Goal: Task Accomplishment & Management: Manage account settings

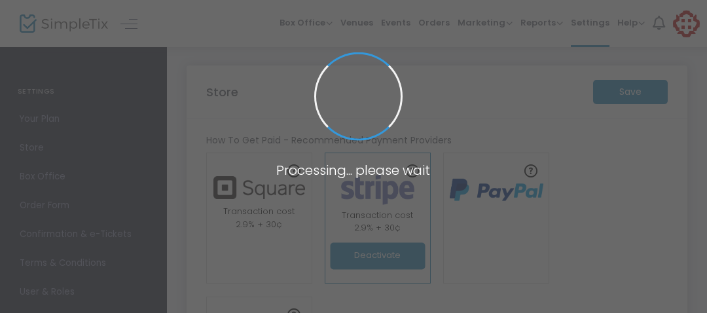
type input "https://spacetimez"
radio input "true"
radio input "false"
radio input "true"
type input "spacetimez"
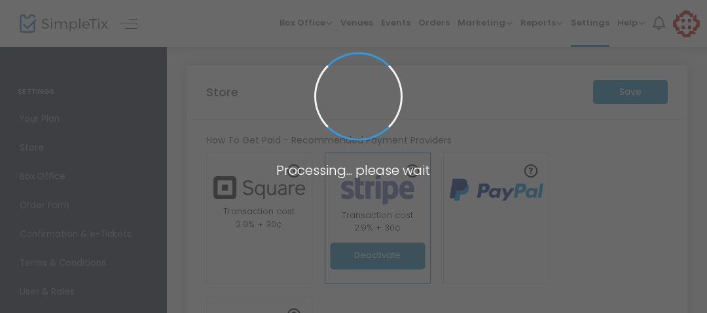
type input "6157452562"
type input "(UTC-06:00) Central Time (US & Canada)"
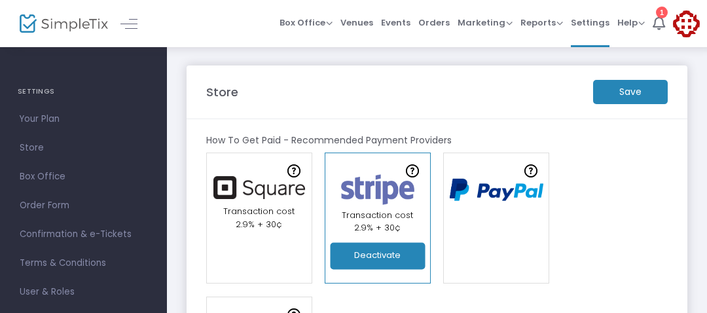
click at [633, 90] on m-button "Save" at bounding box center [631, 92] width 75 height 24
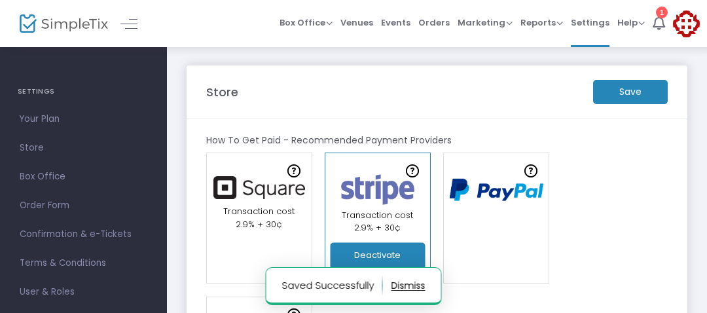
click at [399, 286] on button "button" at bounding box center [409, 285] width 34 height 21
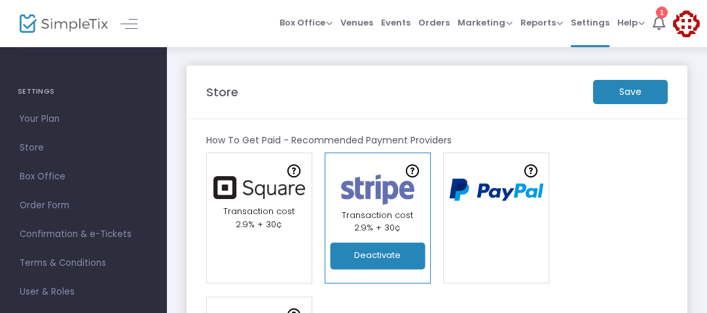
click at [58, 100] on h4 "SETTINGS" at bounding box center [84, 92] width 132 height 26
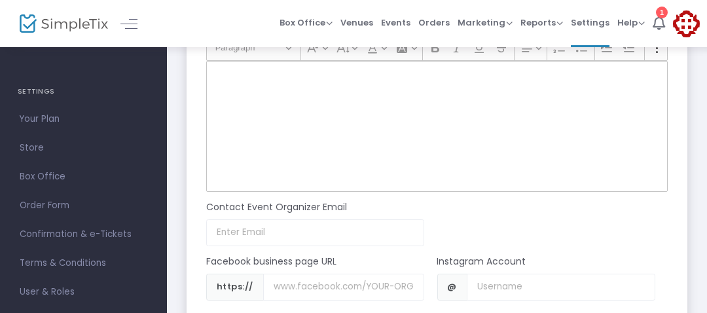
scroll to position [1212, 0]
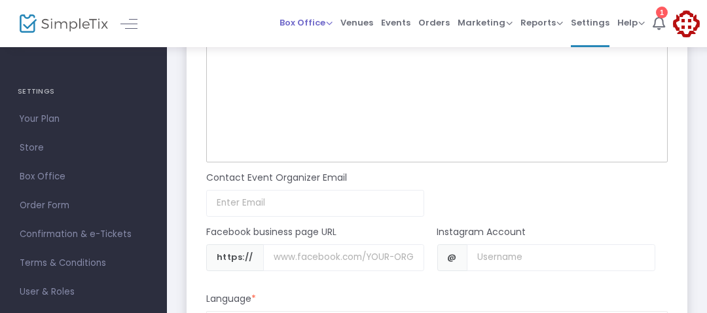
click at [312, 33] on span "Box Office Sell Tickets Bookings Sell Season Pass" at bounding box center [306, 22] width 53 height 33
click at [365, 24] on span "Venues" at bounding box center [357, 22] width 33 height 33
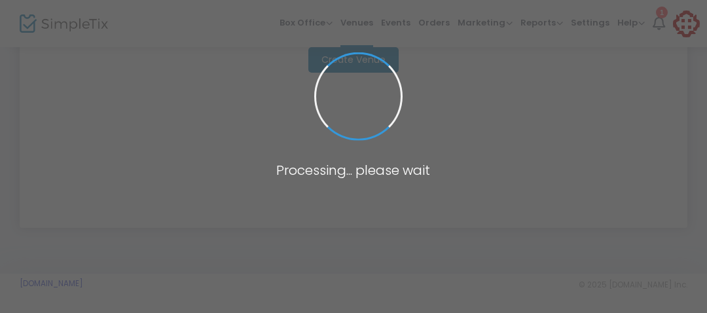
scroll to position [286, 0]
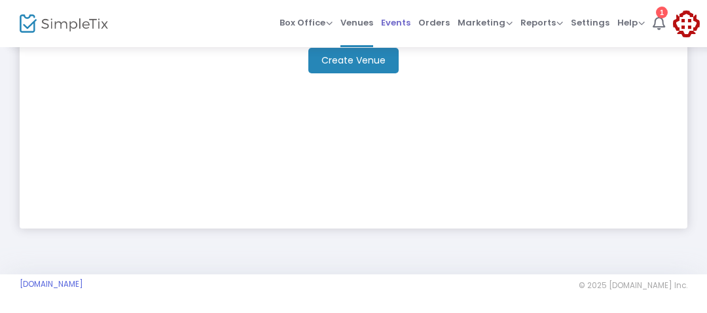
click at [392, 26] on span "Events" at bounding box center [395, 22] width 29 height 33
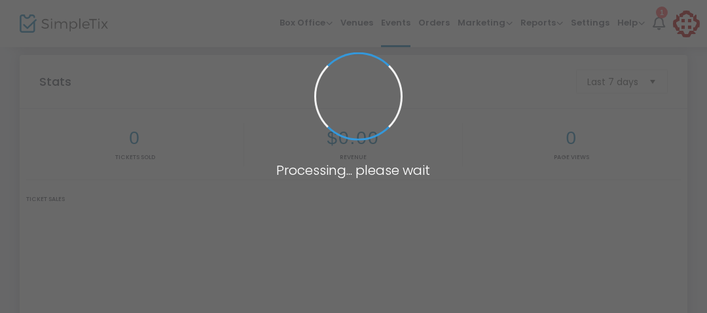
scroll to position [521, 0]
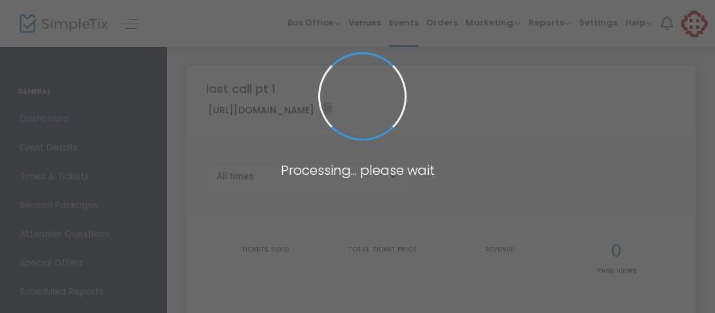
type input "[URL][DOMAIN_NAME]"
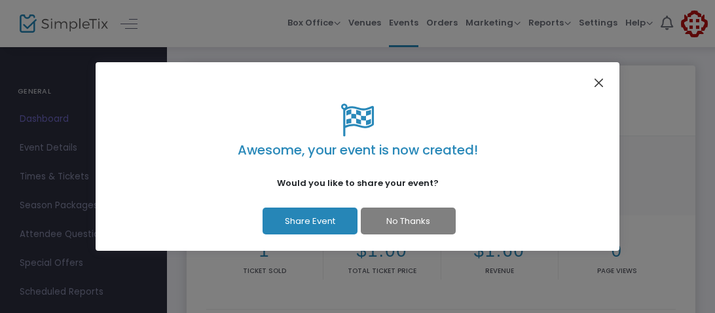
click at [595, 83] on button "Close" at bounding box center [599, 82] width 17 height 17
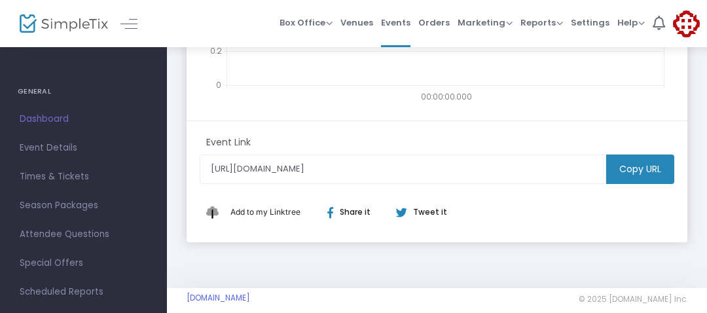
scroll to position [480, 0]
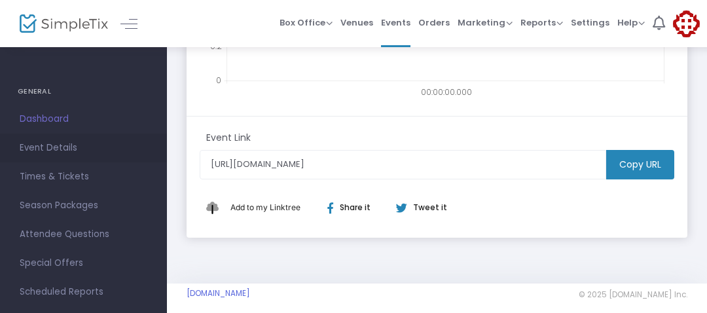
click at [77, 151] on span "Event Details" at bounding box center [84, 148] width 128 height 17
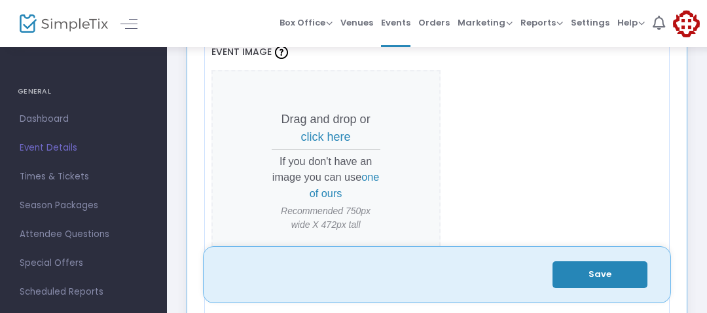
scroll to position [555, 0]
